Goal: Transaction & Acquisition: Purchase product/service

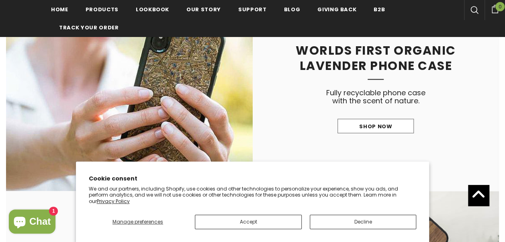
scroll to position [713, 0]
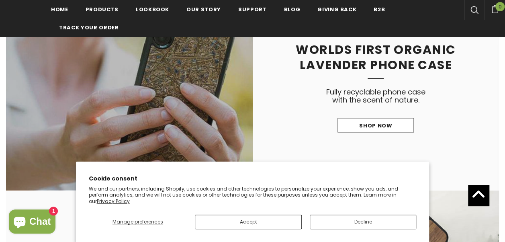
click at [197, 67] on link at bounding box center [129, 88] width 246 height 204
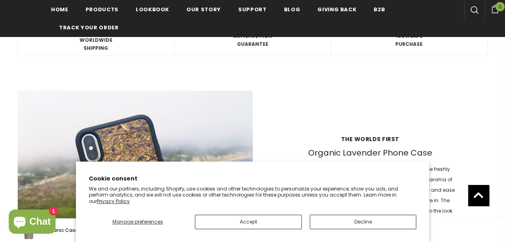
scroll to position [1731, 0]
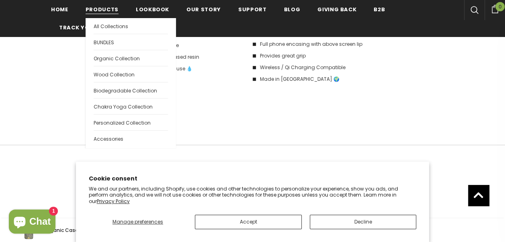
click at [95, 8] on span "Products" at bounding box center [102, 10] width 33 height 8
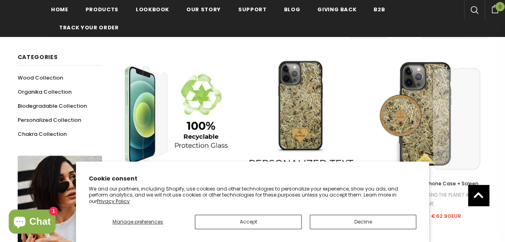
scroll to position [158, 0]
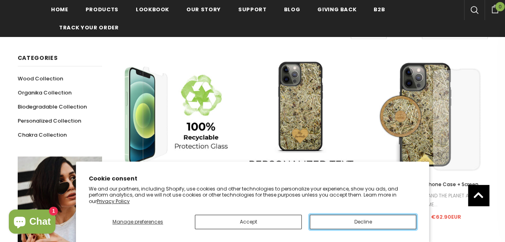
click at [332, 218] on button "Decline" at bounding box center [363, 221] width 107 height 14
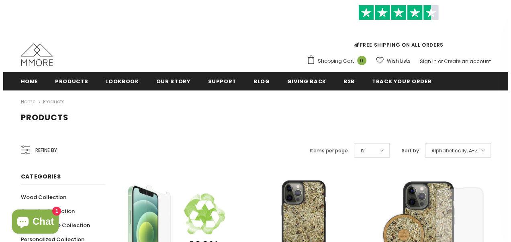
scroll to position [35, 0]
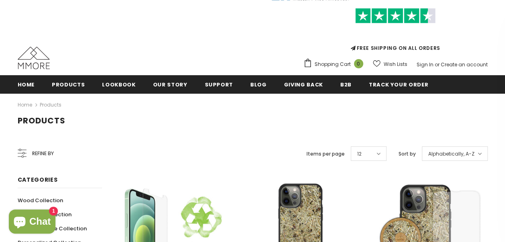
click at [41, 154] on span "Refine by" at bounding box center [43, 153] width 22 height 9
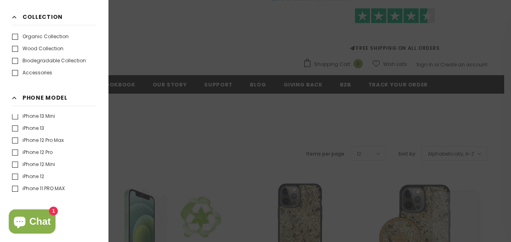
scroll to position [198, 0]
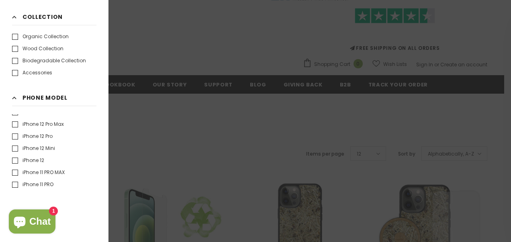
click at [46, 147] on label "iPhone 12 Mini" at bounding box center [33, 148] width 43 height 8
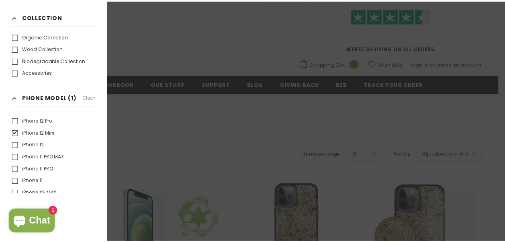
scroll to position [214, 0]
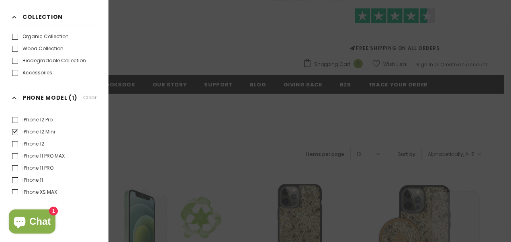
click at [182, 125] on div at bounding box center [255, 121] width 511 height 242
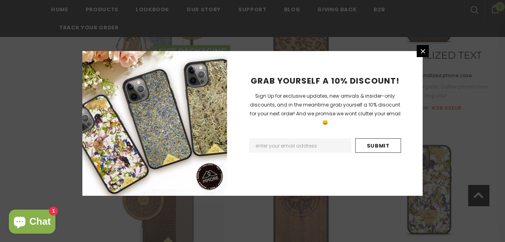
scroll to position [1226, 0]
click at [419, 53] on icon at bounding box center [422, 51] width 7 height 7
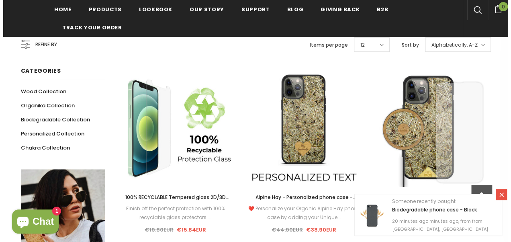
scroll to position [145, 0]
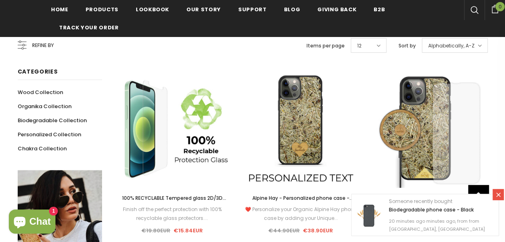
click at [43, 68] on span "Categories" at bounding box center [38, 71] width 40 height 8
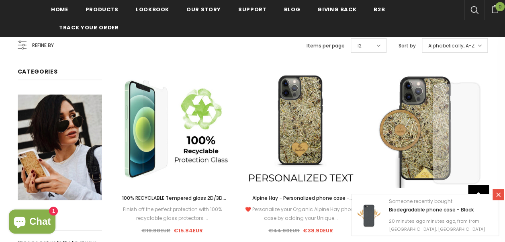
click at [31, 39] on div "Refine by" at bounding box center [36, 45] width 36 height 19
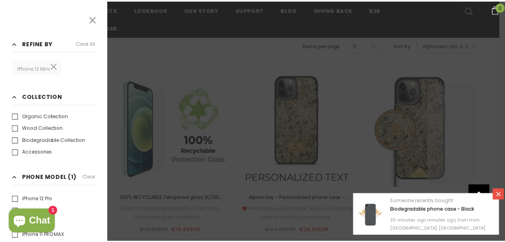
scroll to position [1, 0]
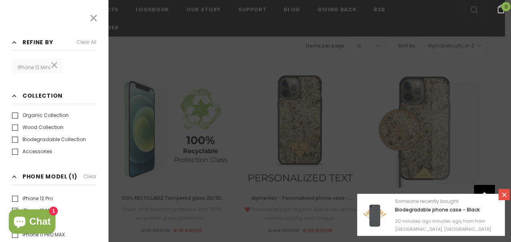
click at [88, 20] on icon at bounding box center [93, 18] width 10 height 10
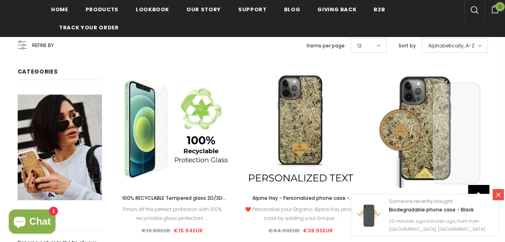
click at [446, 46] on span "Alphabetically, A-Z" at bounding box center [451, 46] width 46 height 8
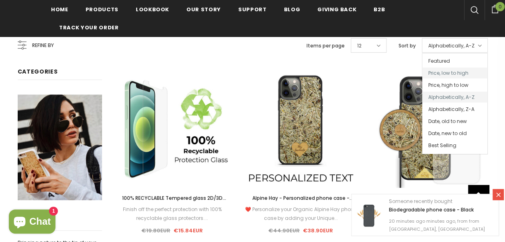
click at [449, 73] on span "Price, low to high" at bounding box center [454, 72] width 65 height 11
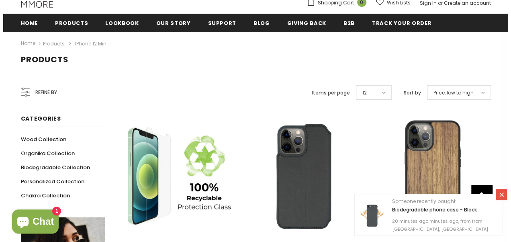
scroll to position [90, 0]
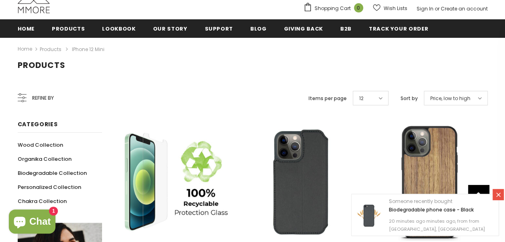
click at [39, 94] on span "Refine by" at bounding box center [43, 98] width 22 height 9
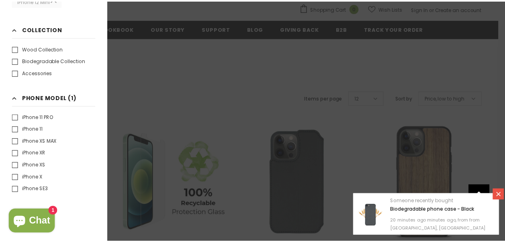
scroll to position [265, 0]
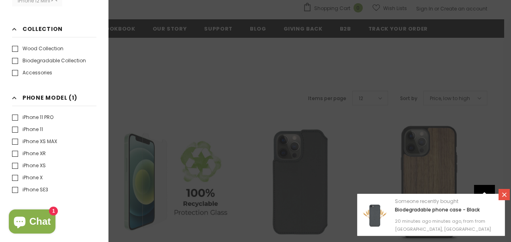
click at [200, 108] on div at bounding box center [255, 121] width 511 height 242
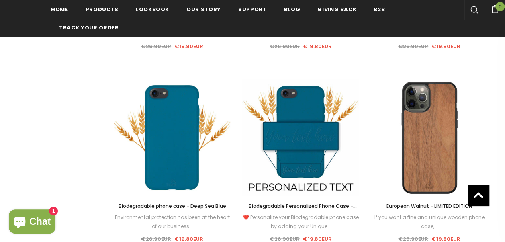
scroll to position [521, 0]
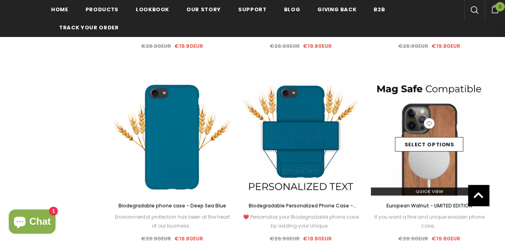
click at [442, 100] on img at bounding box center [429, 137] width 116 height 116
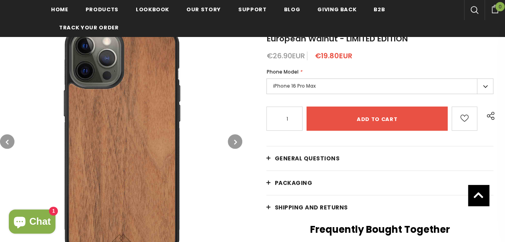
scroll to position [132, 0]
click at [322, 85] on label "iPhone 16 Pro Max" at bounding box center [379, 86] width 227 height 16
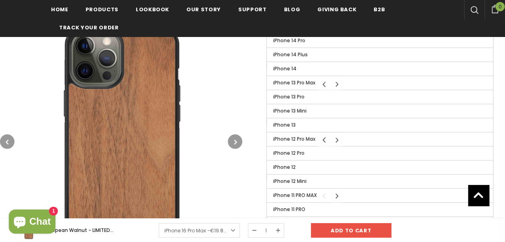
scroll to position [336, 0]
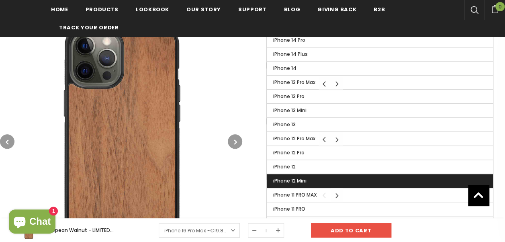
click at [318, 176] on label "iPhone 12 Mini" at bounding box center [380, 181] width 226 height 14
click at [0, 0] on input "iPhone 12 Mini" at bounding box center [0, 0] width 0 height 0
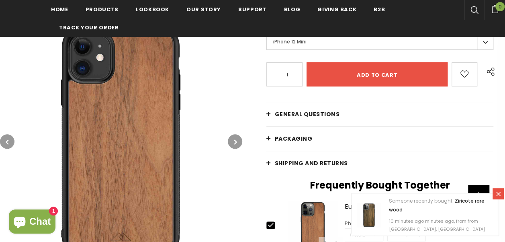
scroll to position [176, 0]
click at [293, 146] on link "PACKAGING" at bounding box center [379, 138] width 227 height 24
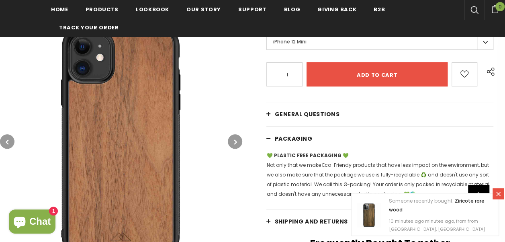
click at [293, 146] on link "PACKAGING" at bounding box center [379, 138] width 227 height 24
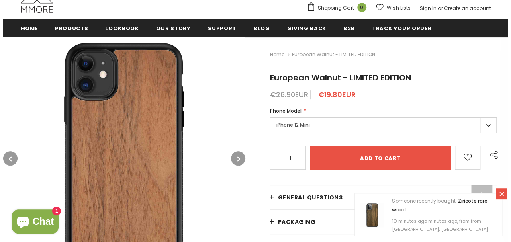
scroll to position [92, 0]
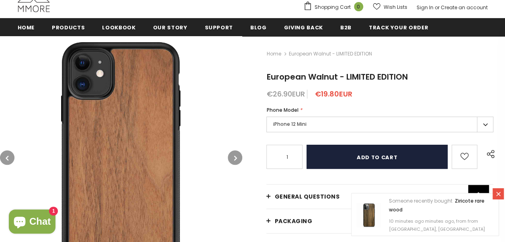
click at [339, 166] on input "Add to cart" at bounding box center [376, 157] width 141 height 24
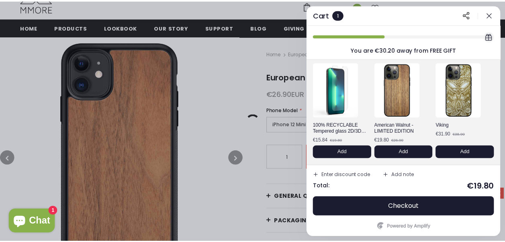
scroll to position [0, 0]
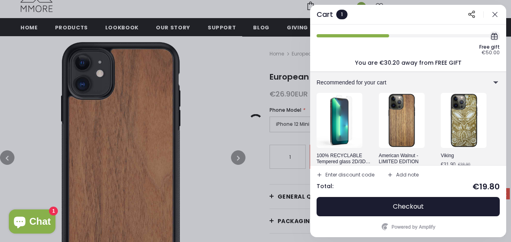
click at [264, 54] on div at bounding box center [255, 121] width 511 height 242
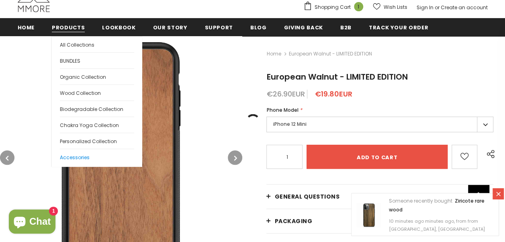
click at [72, 157] on span "Accessories" at bounding box center [75, 157] width 30 height 7
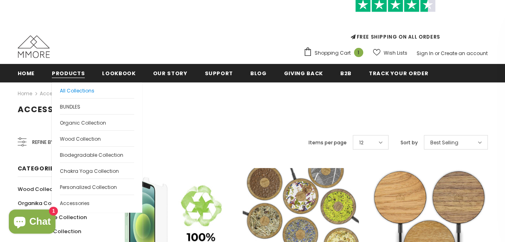
scroll to position [46, 0]
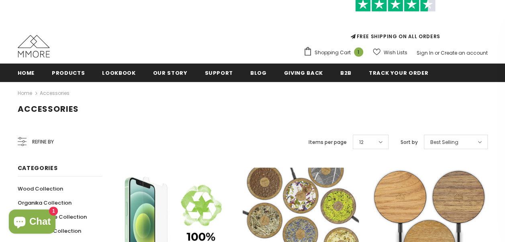
click at [38, 71] on ul "Home Products Products All Products All Collections BUNDLES Organic Collection" at bounding box center [253, 72] width 470 height 18
click at [17, 73] on div "Home Products Products All Products All Collections BUNDLES" at bounding box center [253, 72] width 482 height 18
click at [21, 71] on span "Home" at bounding box center [26, 73] width 17 height 8
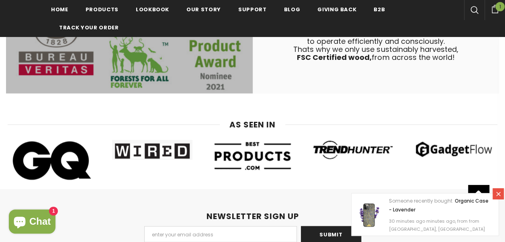
scroll to position [3579, 0]
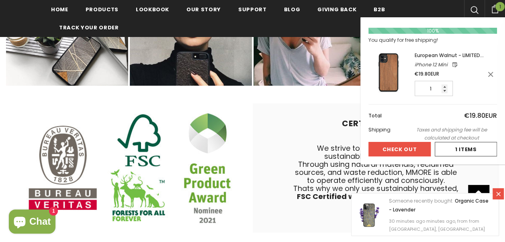
click at [392, 150] on button "Check Out" at bounding box center [399, 149] width 62 height 14
